Goal: Information Seeking & Learning: Understand process/instructions

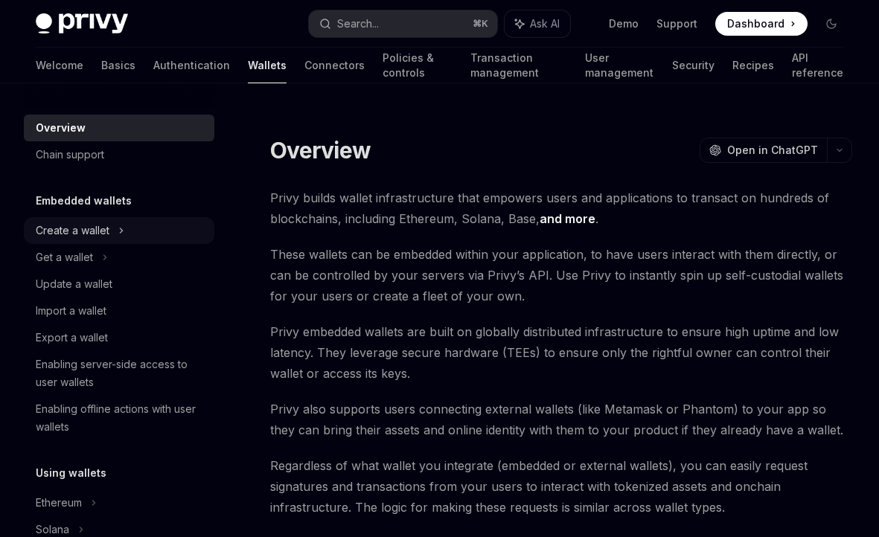
click at [121, 237] on icon at bounding box center [121, 231] width 6 height 18
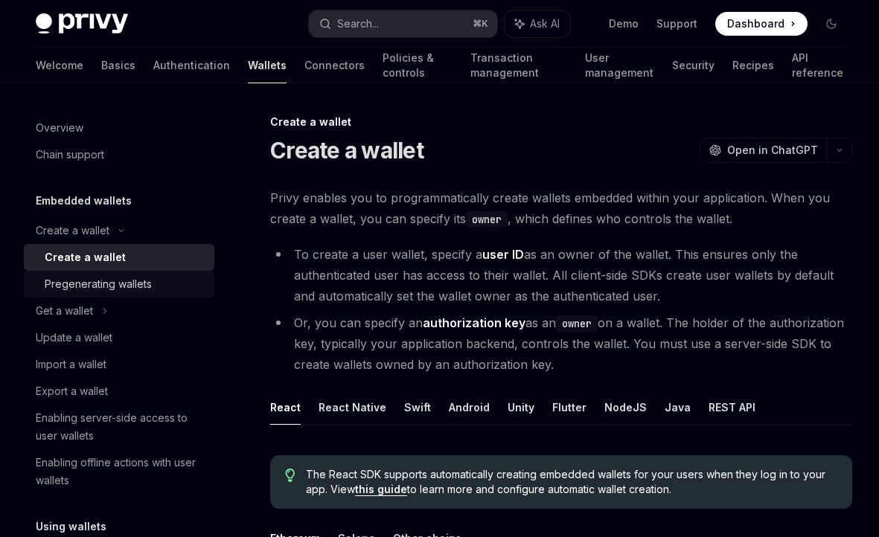
click at [124, 271] on link "Pregenerating wallets" at bounding box center [119, 284] width 190 height 27
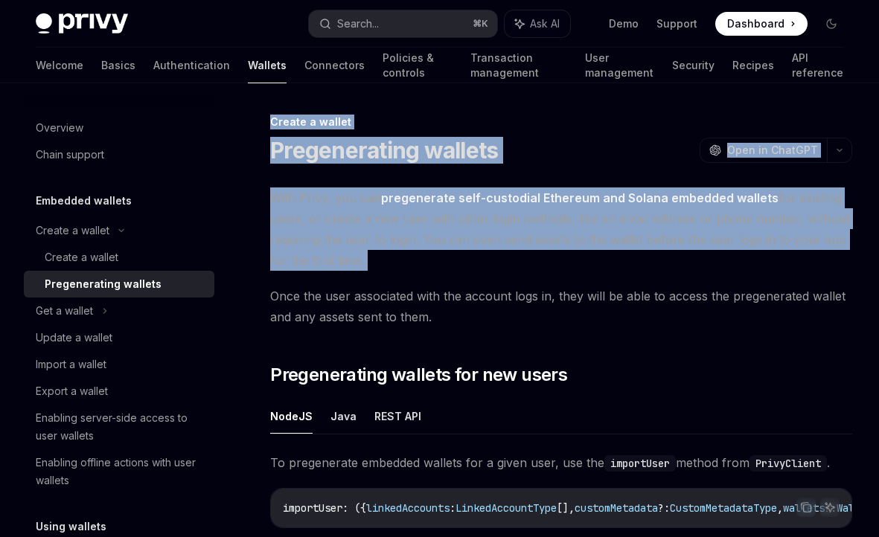
drag, startPoint x: 273, startPoint y: 123, endPoint x: 326, endPoint y: 277, distance: 162.8
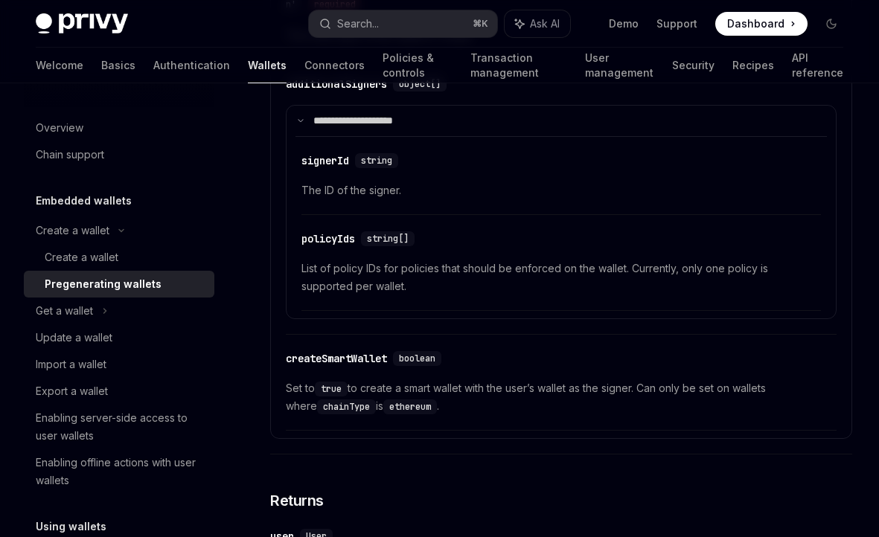
scroll to position [2854, 0]
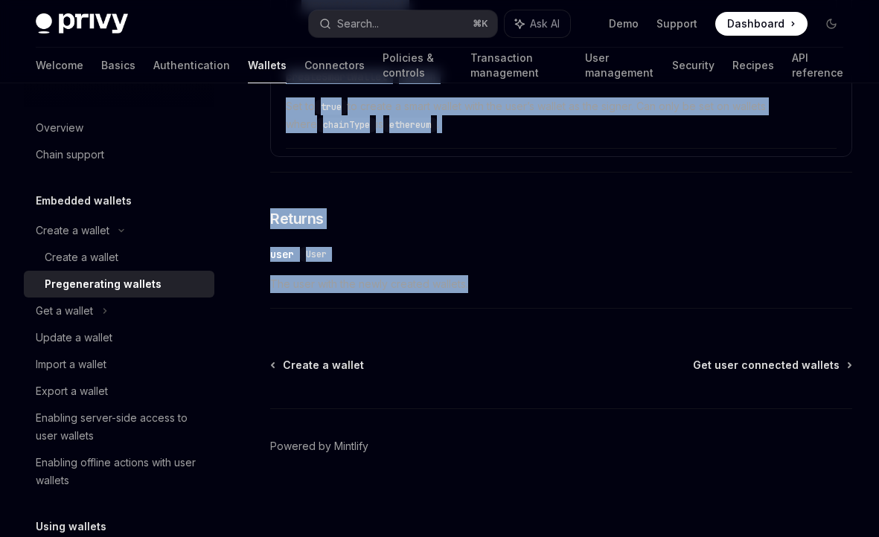
copy div "Loremi d sitame Consecteturad elitsed DoeiUS Temp in UtlaBOR EtdoLO Magn al Eni…"
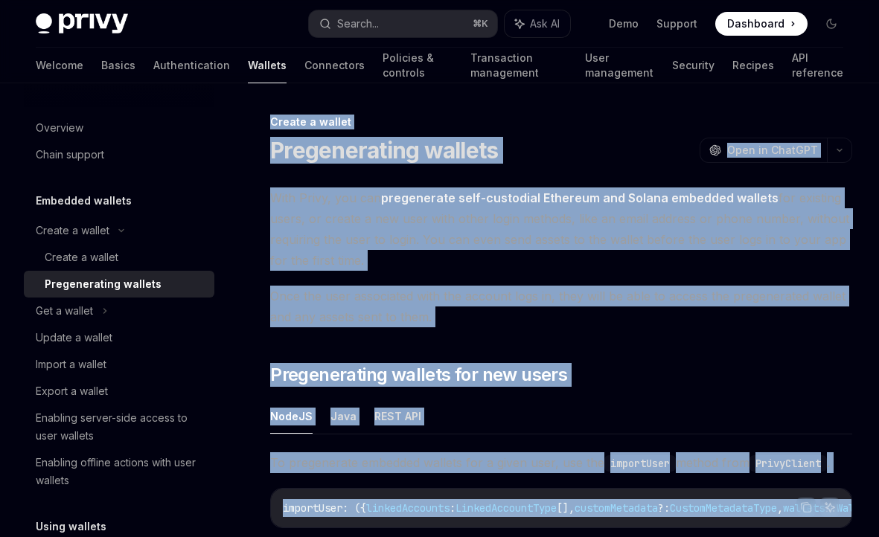
scroll to position [9, 0]
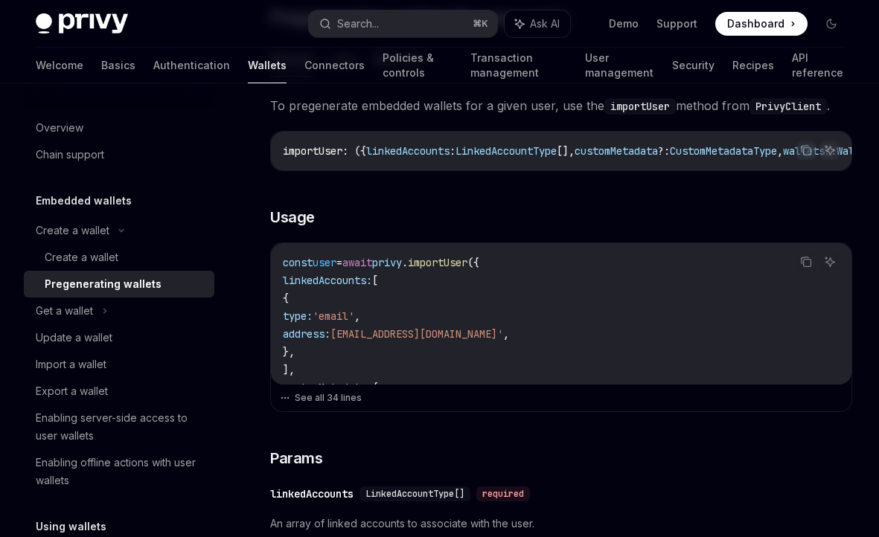
scroll to position [401, 0]
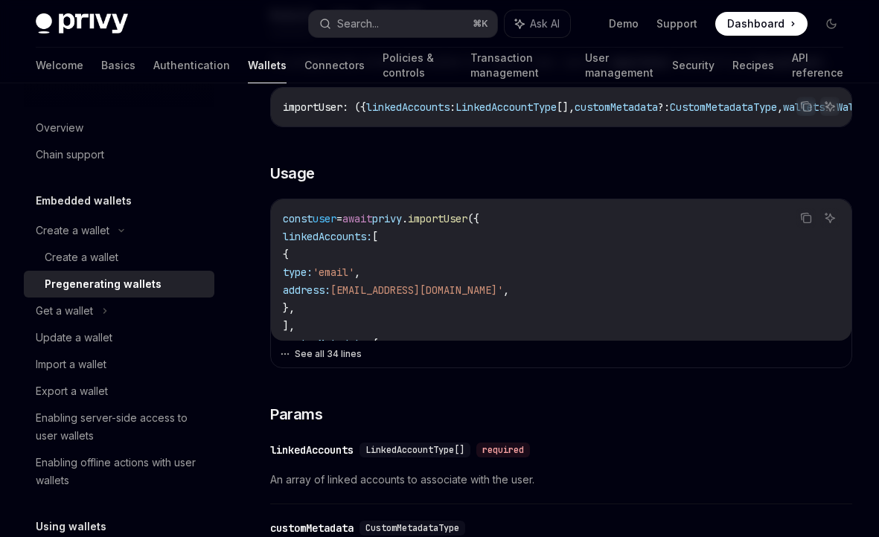
click at [334, 356] on button "See all 34 lines" at bounding box center [561, 354] width 563 height 21
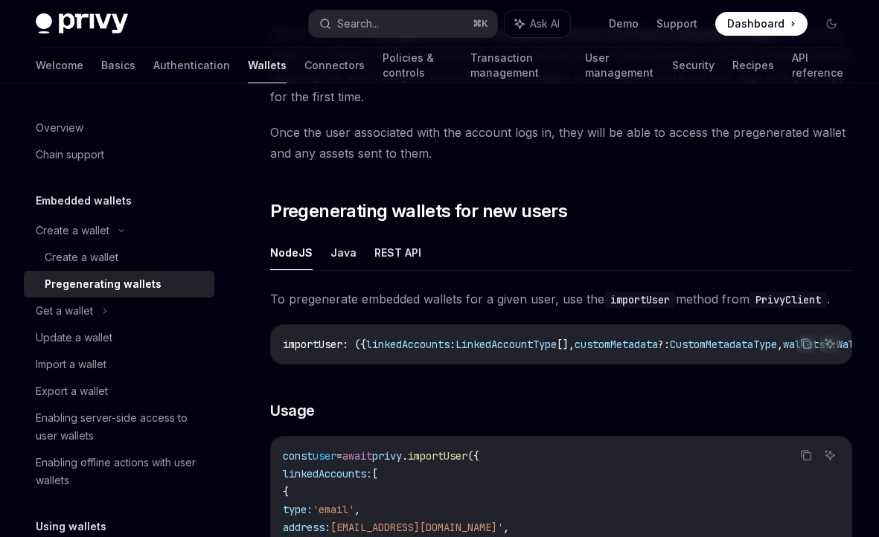
scroll to position [173, 0]
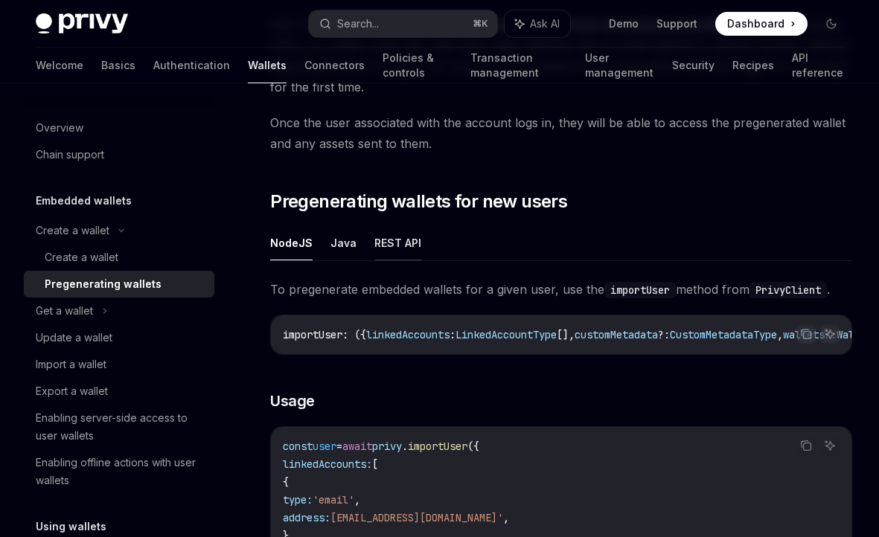
click at [389, 249] on button "REST API" at bounding box center [397, 242] width 47 height 35
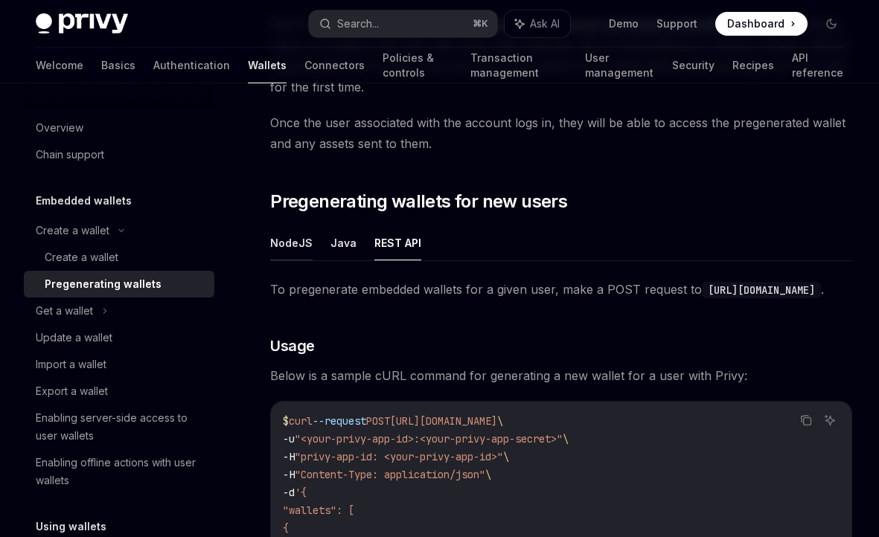
click at [289, 248] on button "NodeJS" at bounding box center [291, 242] width 42 height 35
type textarea "*"
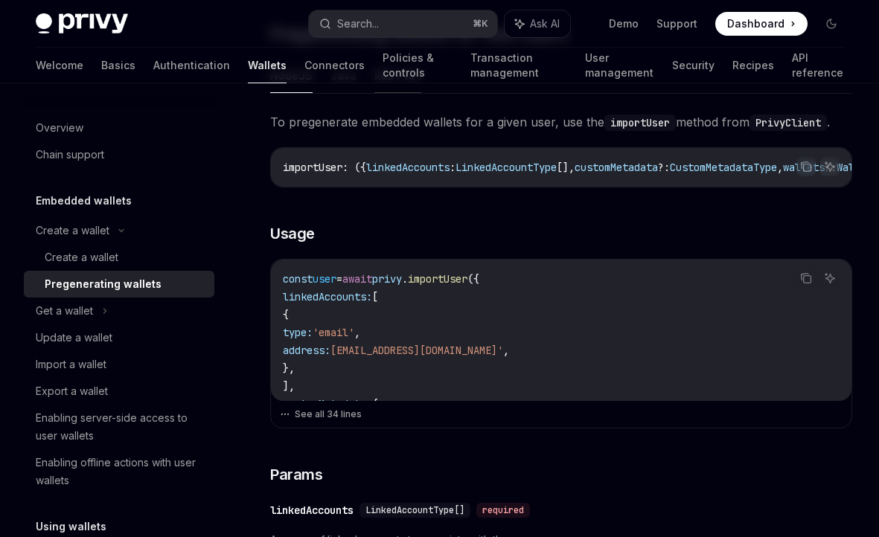
scroll to position [335, 0]
